Goal: Information Seeking & Learning: Learn about a topic

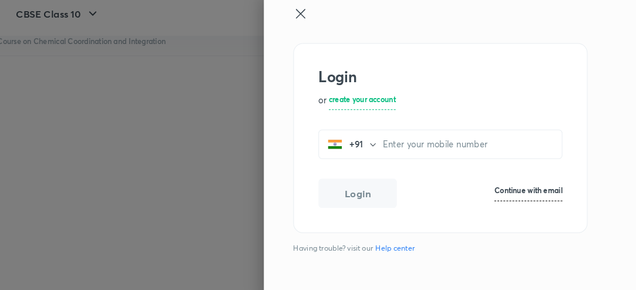
scroll to position [0, 29]
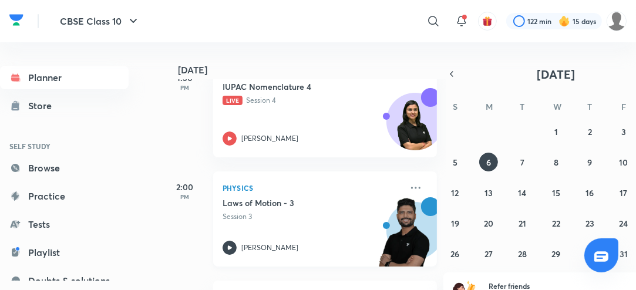
scroll to position [195, 0]
click at [233, 141] on icon at bounding box center [230, 139] width 14 height 14
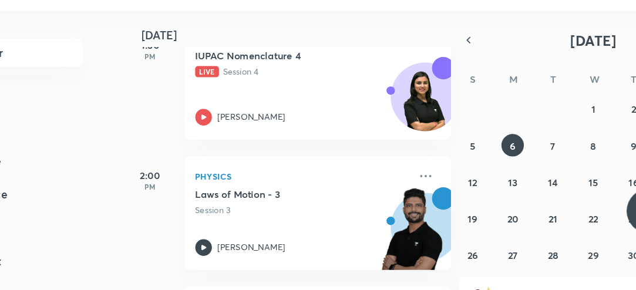
scroll to position [7, 0]
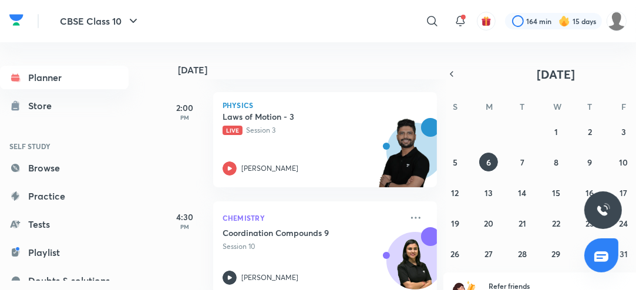
scroll to position [290, 0]
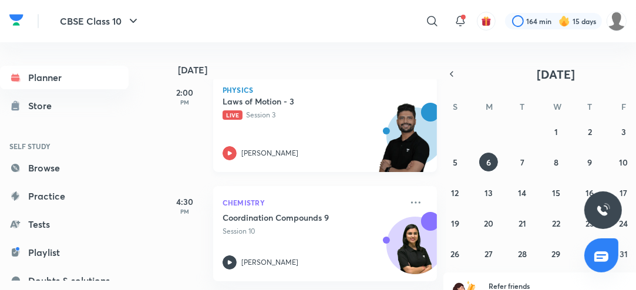
click at [226, 156] on icon at bounding box center [230, 153] width 14 height 14
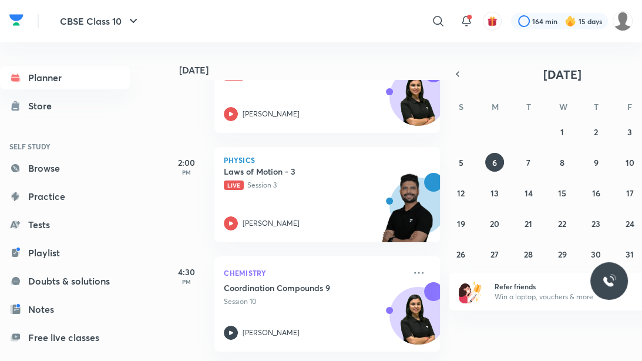
scroll to position [226, 0]
